Goal: Task Accomplishment & Management: Complete application form

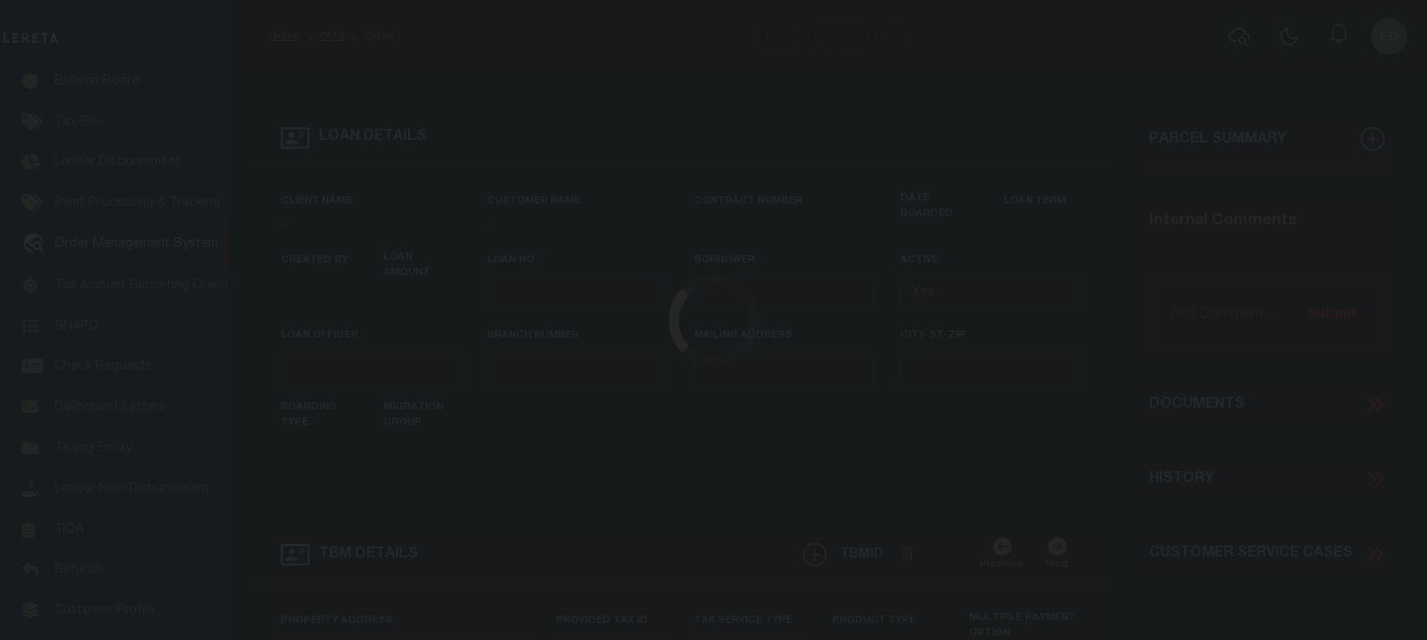
type input "[PERSON_NAME]-T0006"
type input "[PERSON_NAME]"
select select
type input "[STREET_ADDRESS]"
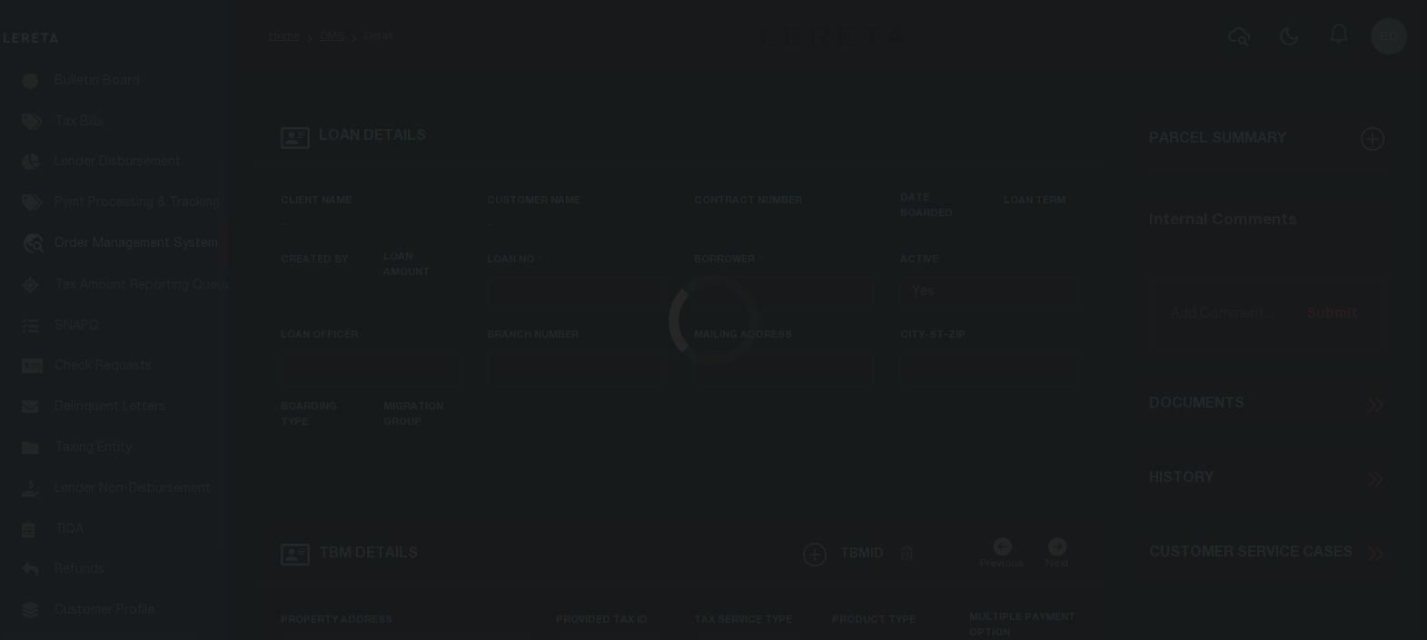
type input "INDEPENDENCE LA 70443-2708"
type input "[DATE]"
select select "10"
select select "Escrow"
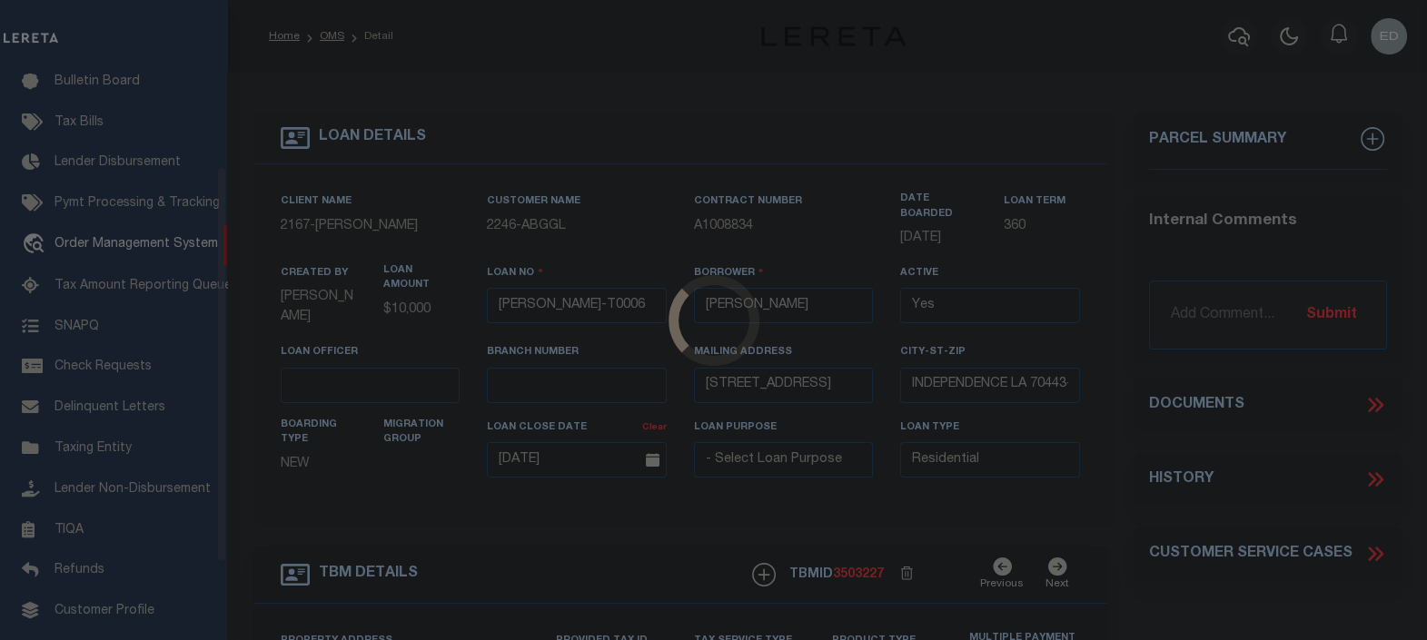
scroll to position [133, 0]
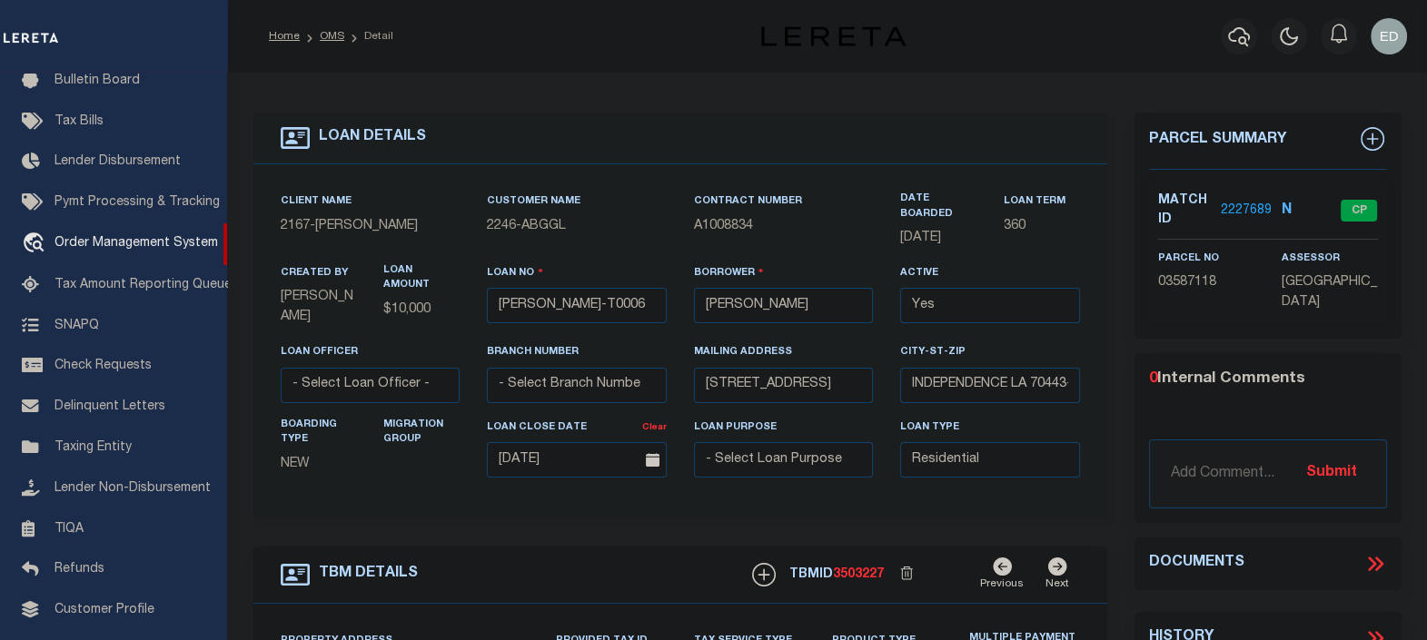
type input "[STREET_ADDRESS]"
select select
type input "INDEPENDENCE LA 70443-2708"
type input "LA"
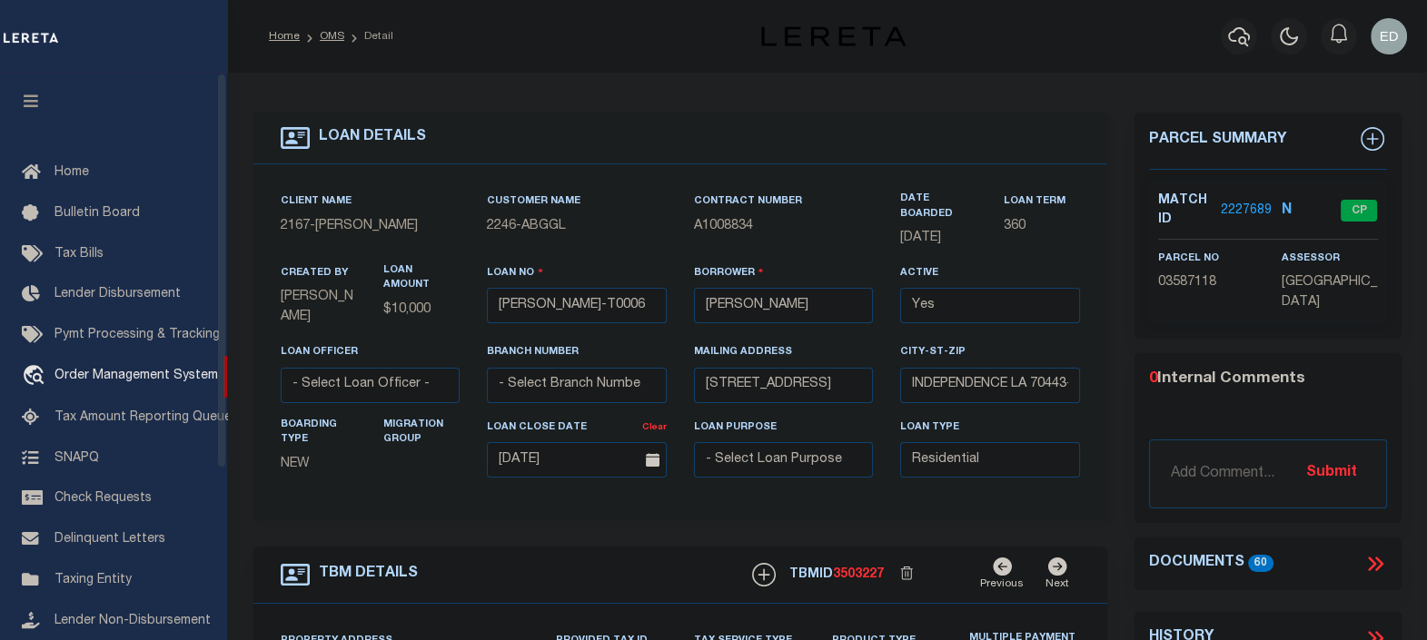
click at [37, 104] on icon "button" at bounding box center [31, 101] width 21 height 16
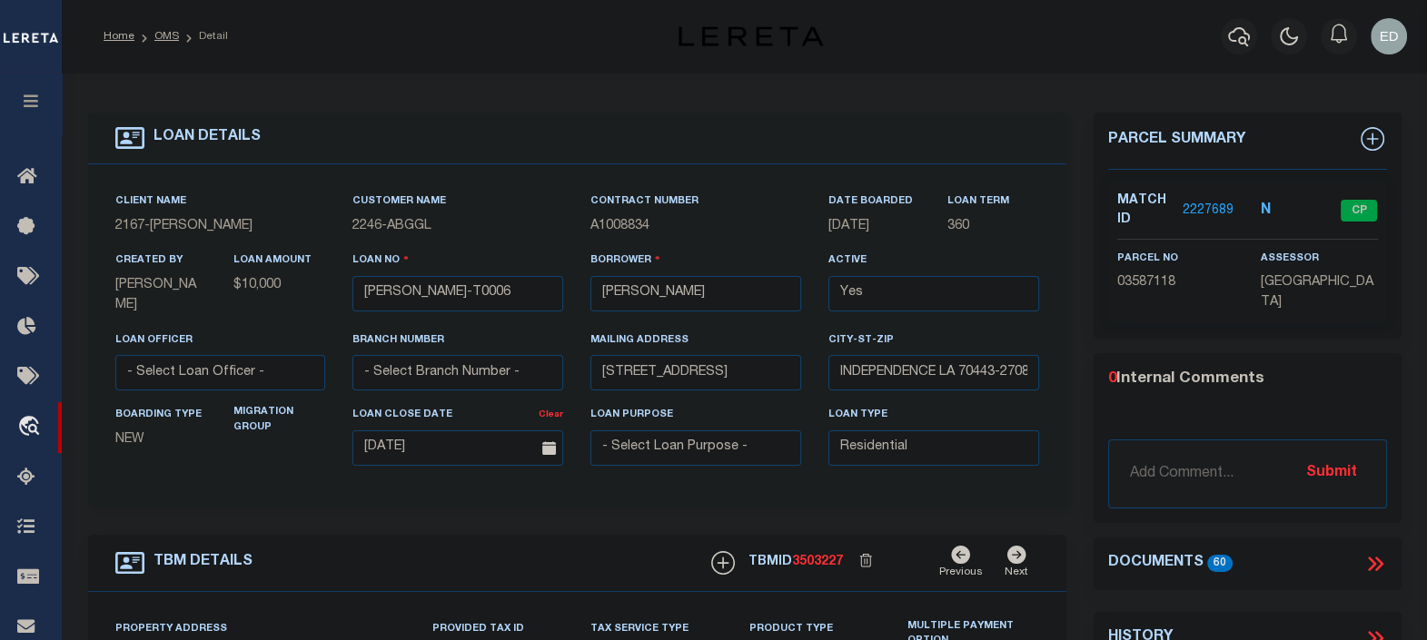
click at [1382, 555] on icon at bounding box center [1375, 564] width 24 height 24
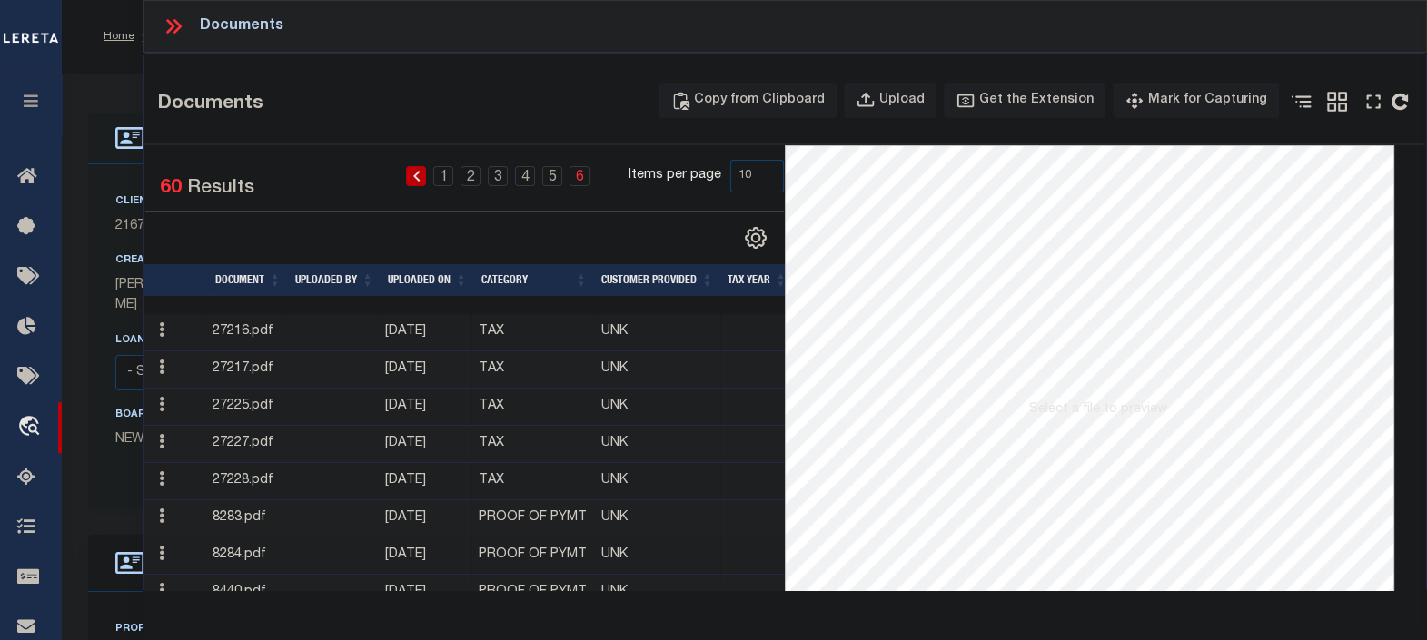
drag, startPoint x: 161, startPoint y: 330, endPoint x: 633, endPoint y: 108, distance: 521.8
click at [633, 108] on div "Copy from Clipboard Upload Get the Extension Mark for Capturing Got it Print" at bounding box center [945, 106] width 960 height 46
click at [468, 183] on link "2" at bounding box center [471, 176] width 20 height 20
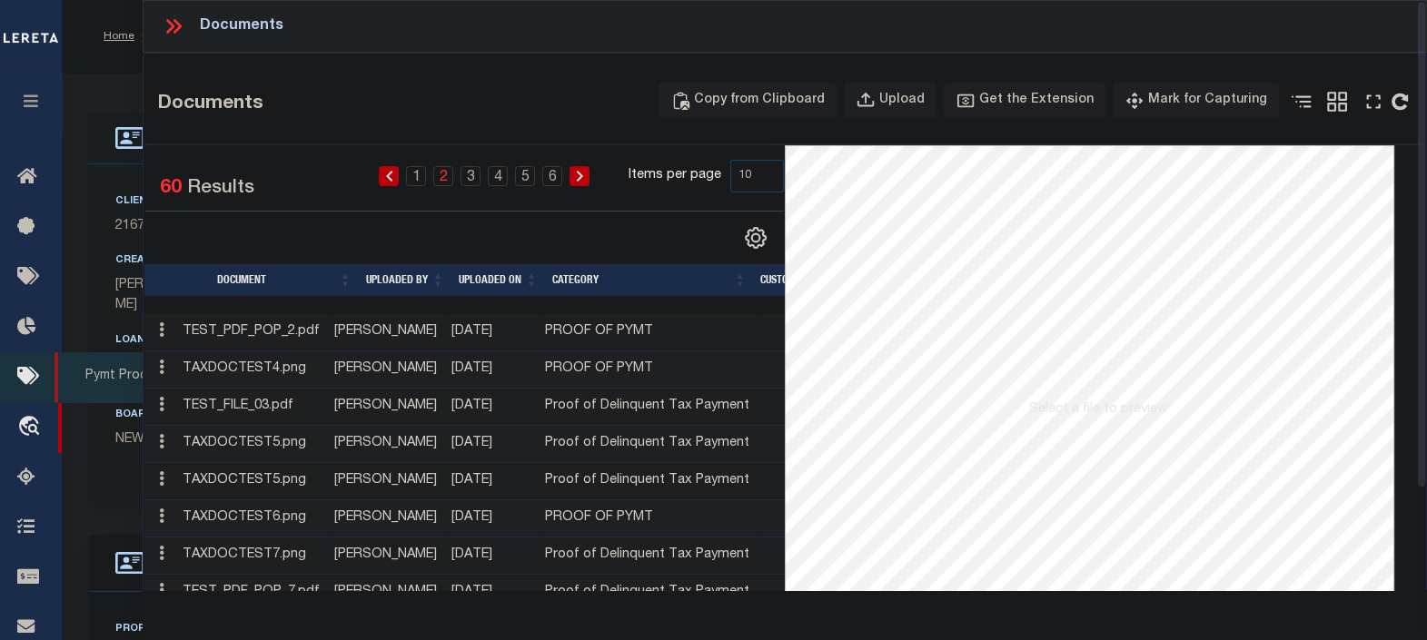
drag, startPoint x: 164, startPoint y: 444, endPoint x: 12, endPoint y: 360, distance: 173.6
click at [164, 444] on icon at bounding box center [161, 441] width 5 height 15
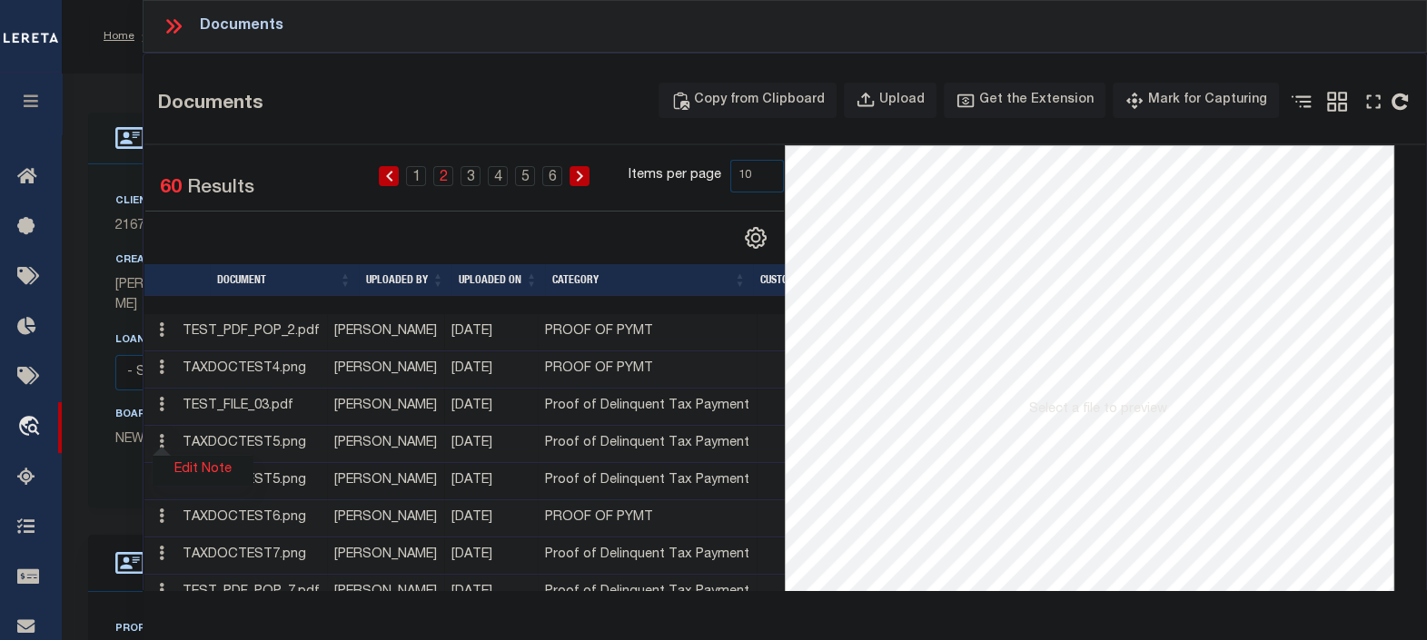
click at [207, 471] on link "Edit Note" at bounding box center [203, 471] width 101 height 30
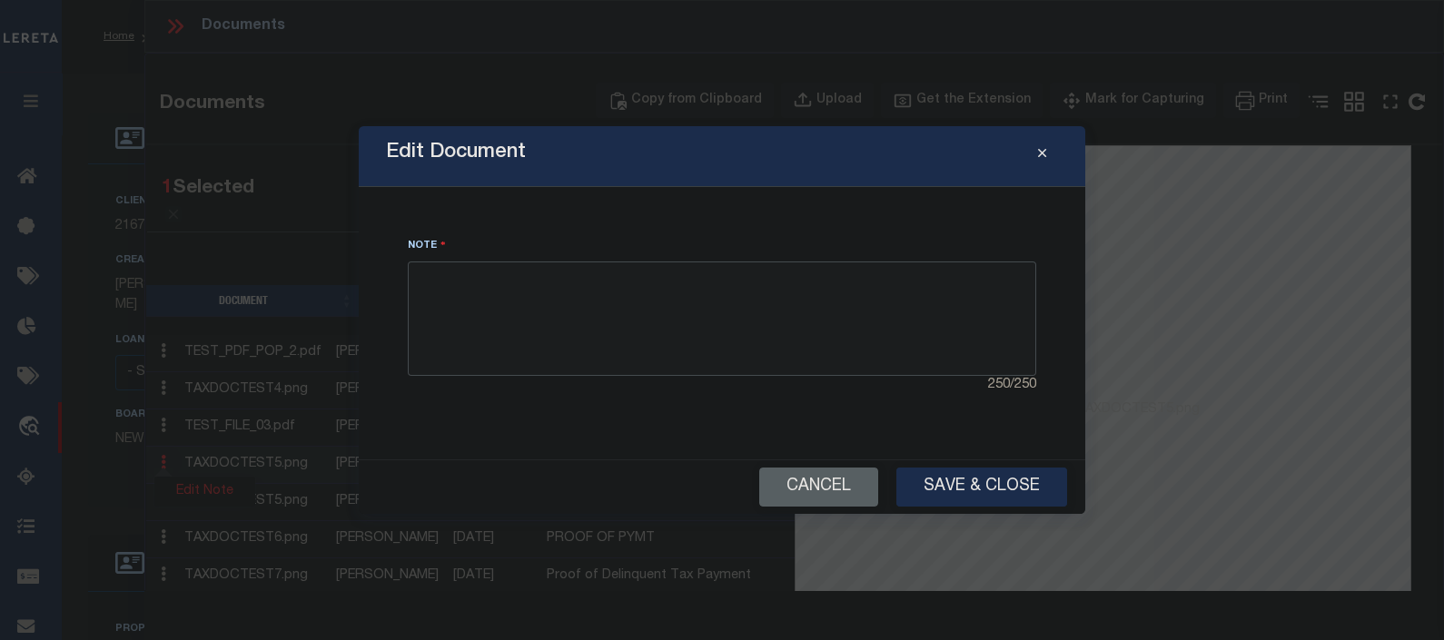
click at [500, 325] on textarea at bounding box center [722, 319] width 629 height 114
type textarea "Test EPD"
click at [1016, 500] on button "Save & Close" at bounding box center [982, 487] width 171 height 39
click at [817, 501] on button "Cancel" at bounding box center [818, 487] width 119 height 39
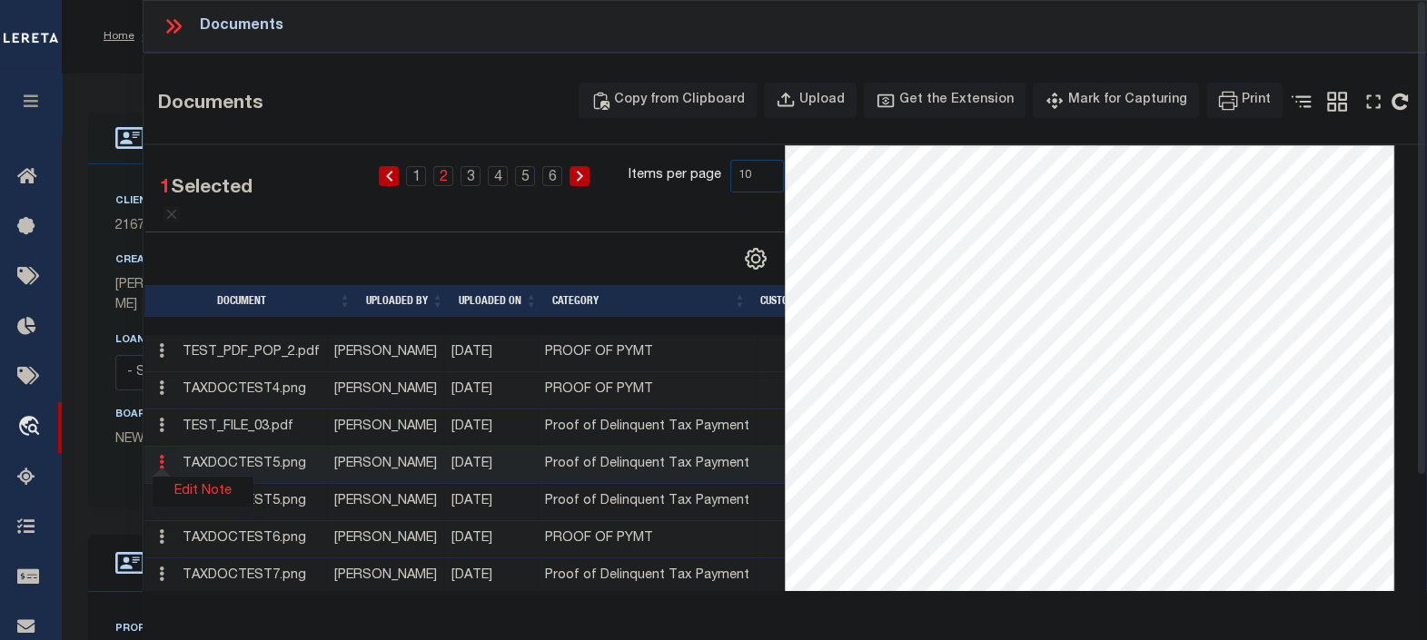
click at [169, 32] on icon at bounding box center [174, 27] width 24 height 24
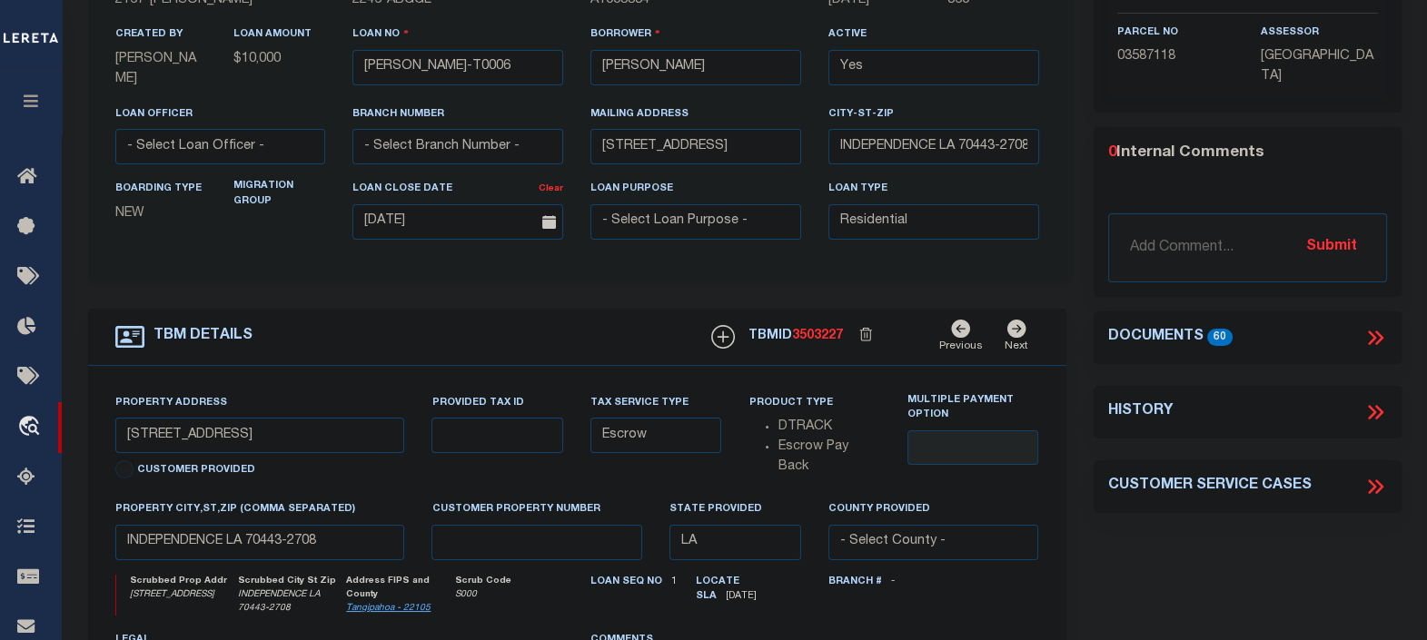
scroll to position [113, 0]
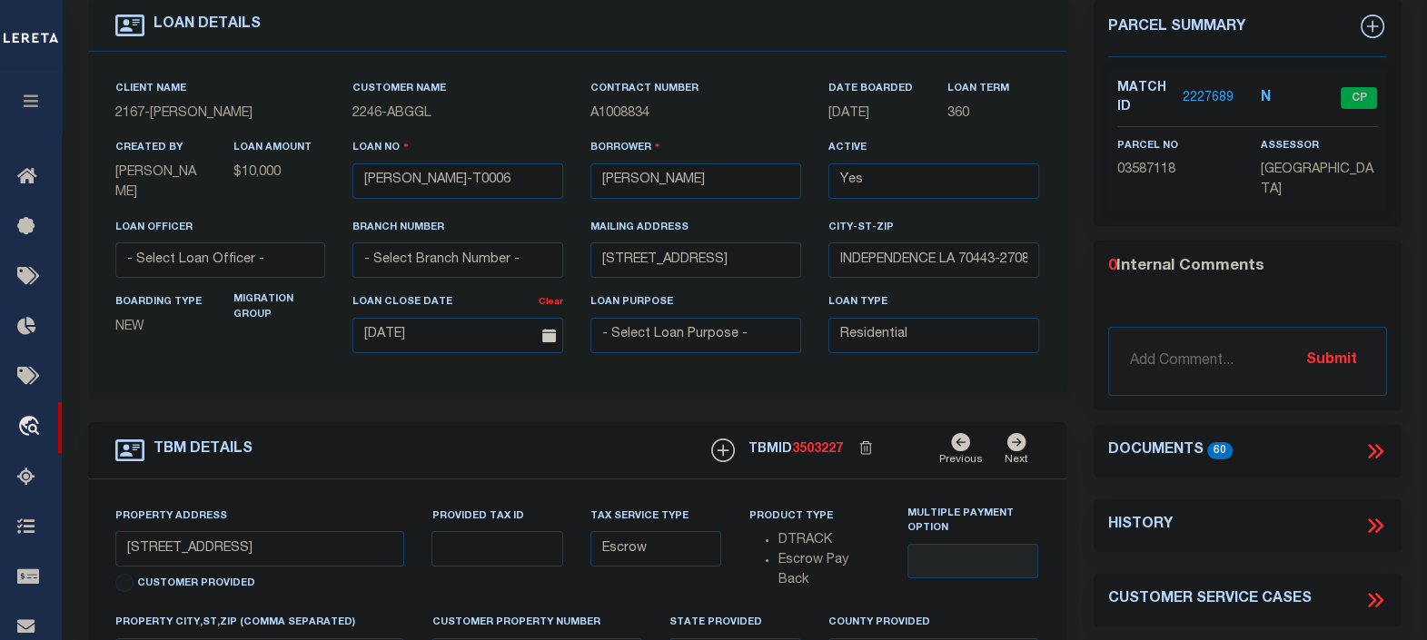
click at [1373, 447] on icon at bounding box center [1372, 451] width 8 height 15
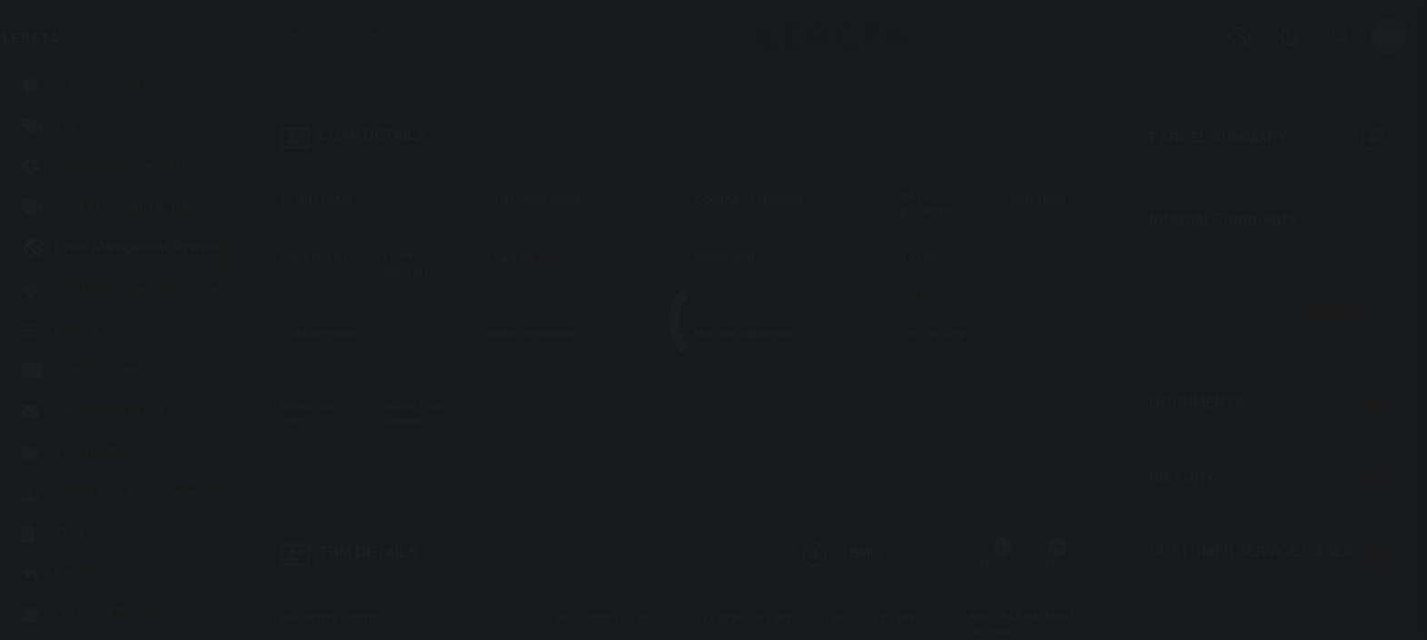
type input "[PERSON_NAME]-T0006"
type input "[PERSON_NAME]"
select select
type input "[STREET_ADDRESS]"
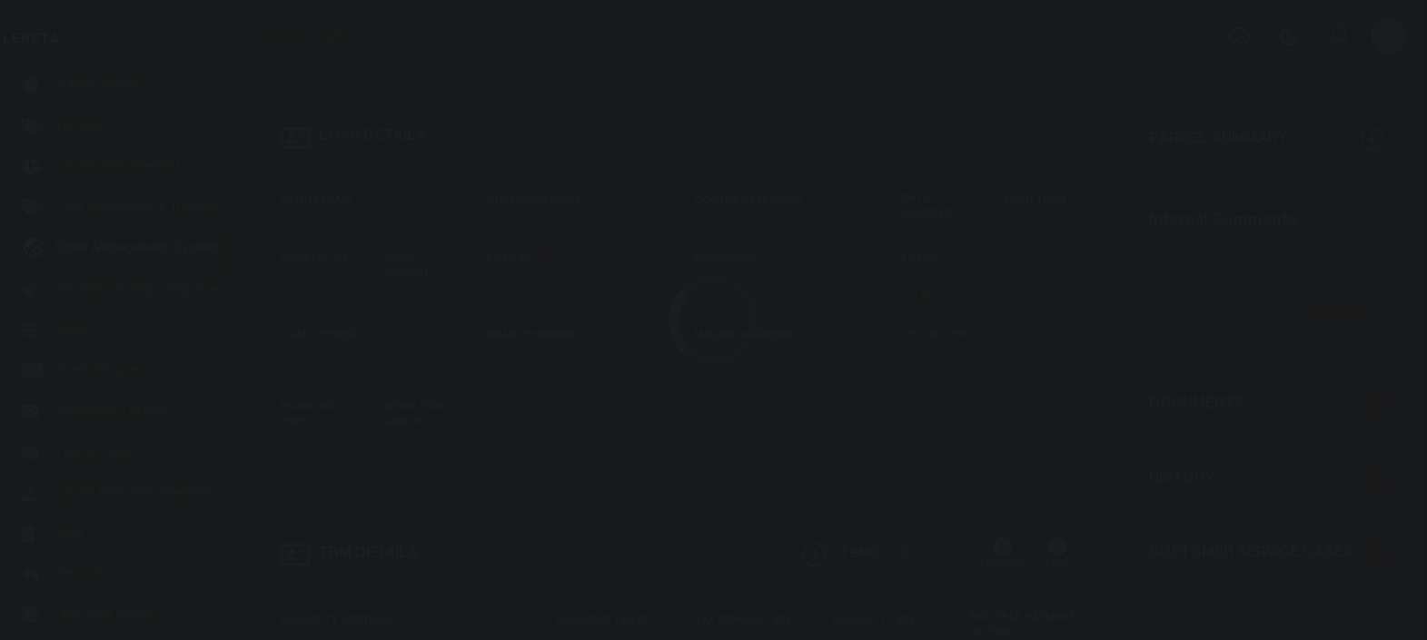
type input "INDEPENDENCE LA 70443-2708"
type input "[DATE]"
select select "10"
select select "Escrow"
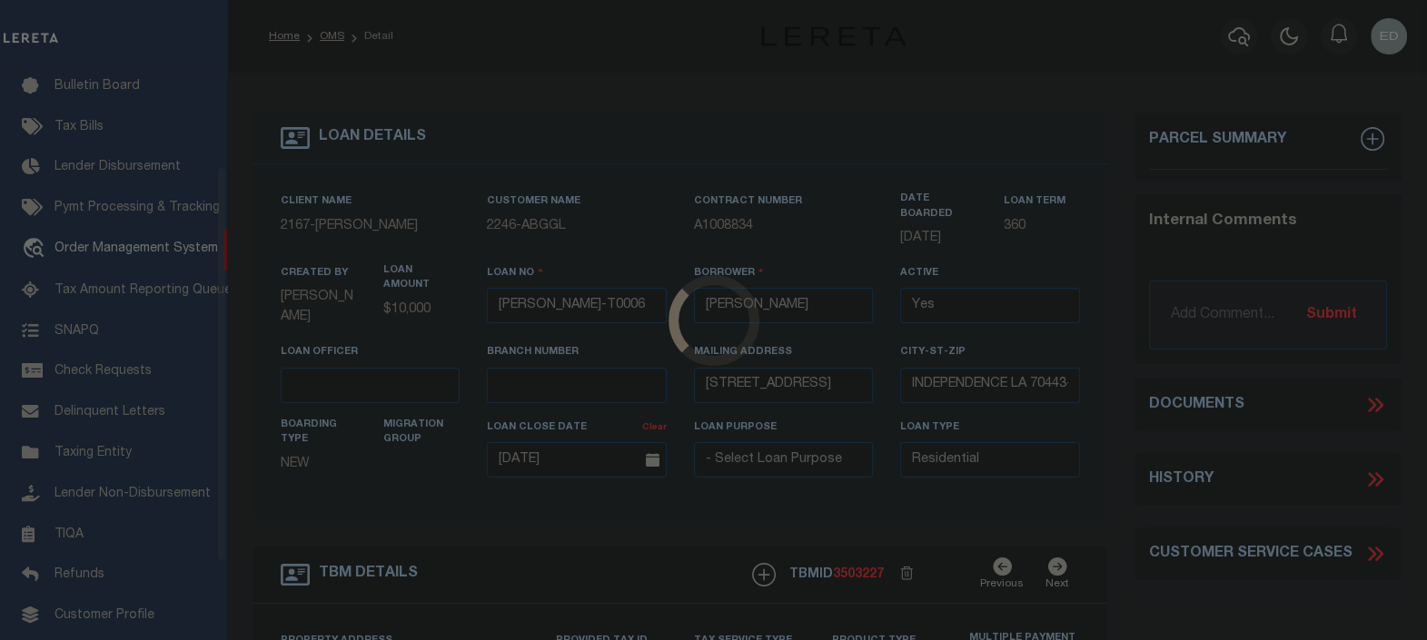
scroll to position [133, 0]
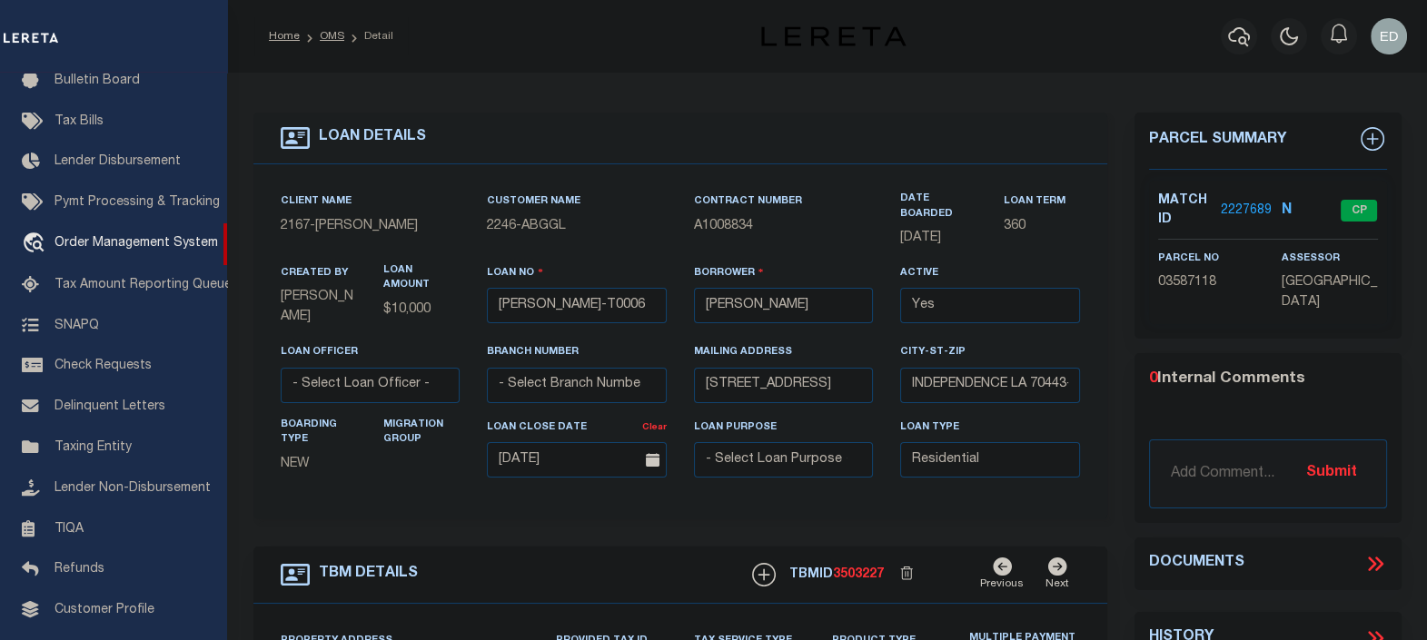
type input "[STREET_ADDRESS]"
select select
type input "INDEPENDENCE LA 70443-2708"
type input "LA"
